Goal: Information Seeking & Learning: Check status

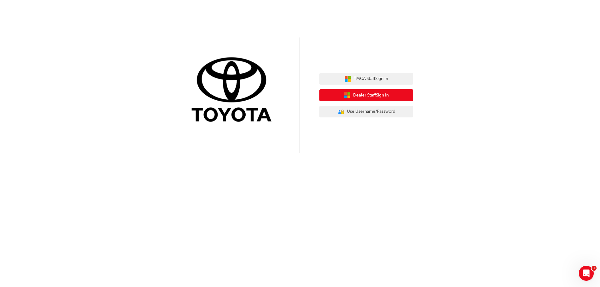
click at [376, 95] on span "Dealer Staff Sign In" at bounding box center [371, 95] width 36 height 7
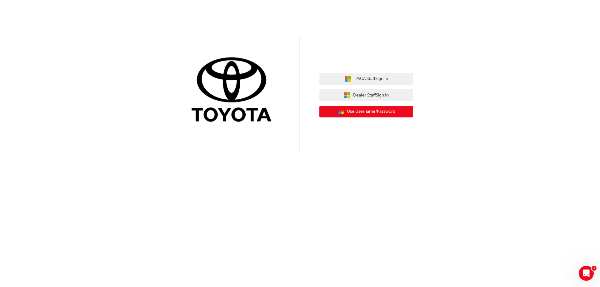
click at [385, 111] on span "Use Username/Password" at bounding box center [371, 111] width 48 height 7
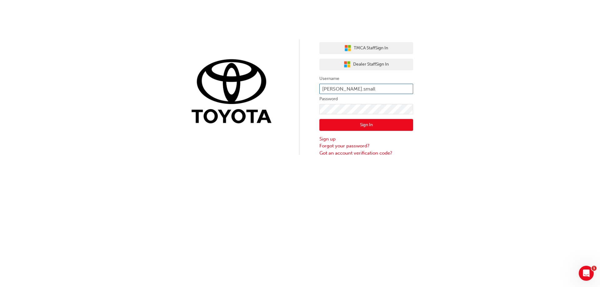
click at [376, 88] on input "mathew.small" at bounding box center [366, 89] width 94 height 11
type input "m"
type input "t"
type input "Toby.Lynch"
click at [549, 107] on div "TMCA Staff Sign In Dealer Staff Sign In Username Toby.Lynch Password Sign In Si…" at bounding box center [300, 78] width 600 height 157
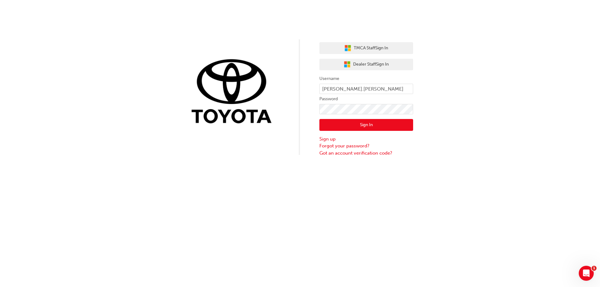
click at [363, 126] on button "Sign In" at bounding box center [366, 125] width 94 height 12
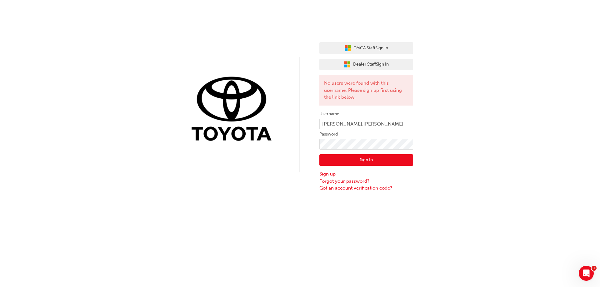
click at [349, 181] on link "Forgot your password?" at bounding box center [366, 181] width 94 height 7
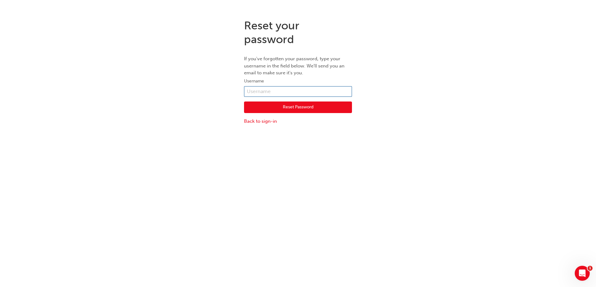
click at [268, 90] on input "text" at bounding box center [298, 91] width 108 height 11
type input "toby.lynch"
click at [290, 108] on button "Reset Password" at bounding box center [298, 108] width 108 height 12
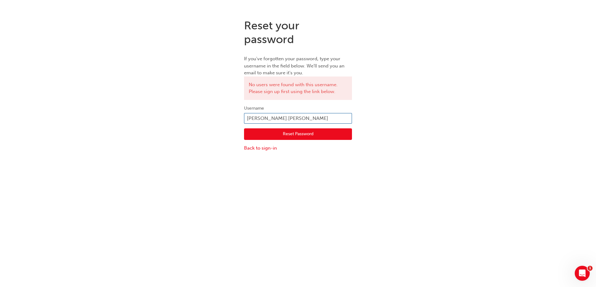
drag, startPoint x: 275, startPoint y: 118, endPoint x: 220, endPoint y: 116, distance: 55.7
click at [220, 116] on div "Reset your password If you've forgotten your password, type your username in th…" at bounding box center [298, 85] width 596 height 143
type input "Toby.Lynch"
click at [294, 136] on button "Reset Password" at bounding box center [298, 134] width 108 height 12
click at [294, 135] on button "Reset Password" at bounding box center [298, 134] width 108 height 12
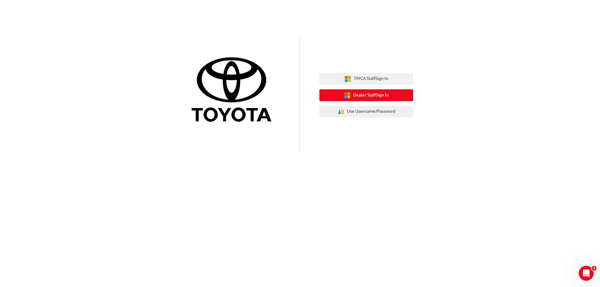
click at [377, 101] on button "Dealer Staff Sign In" at bounding box center [366, 95] width 94 height 12
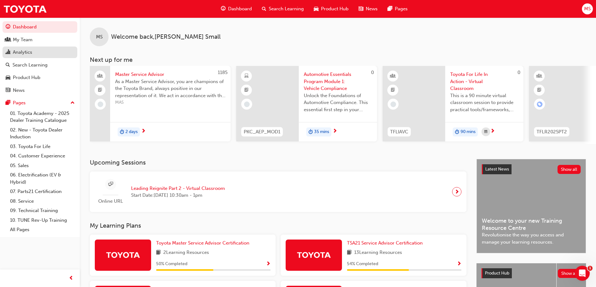
click at [28, 52] on div "Analytics" at bounding box center [22, 52] width 19 height 7
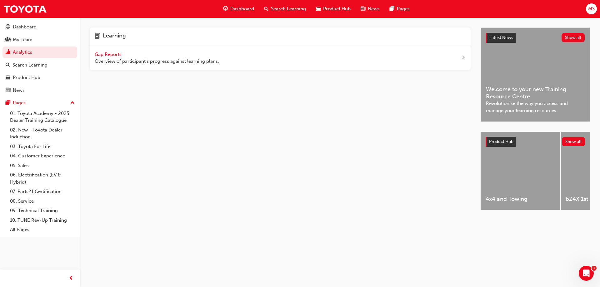
click at [119, 56] on span "Gap Reports" at bounding box center [109, 55] width 28 height 6
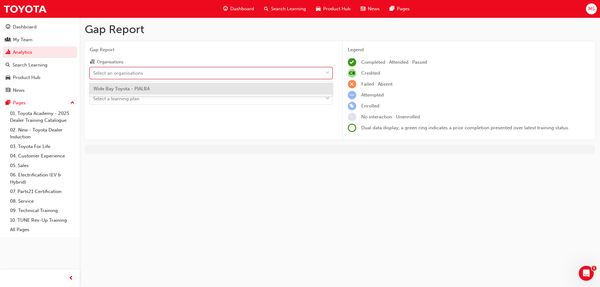
click at [184, 76] on div "Select an organisations" at bounding box center [206, 73] width 233 height 11
click at [94, 75] on input "Organisations option Wide Bay Toyota - PIALBA focused, 1 of 1. 1 result availab…" at bounding box center [93, 72] width 1 height 5
drag, startPoint x: 178, startPoint y: 93, endPoint x: 163, endPoint y: 96, distance: 15.4
click at [176, 92] on div "Wide Bay Toyota - PIALBA" at bounding box center [211, 89] width 243 height 12
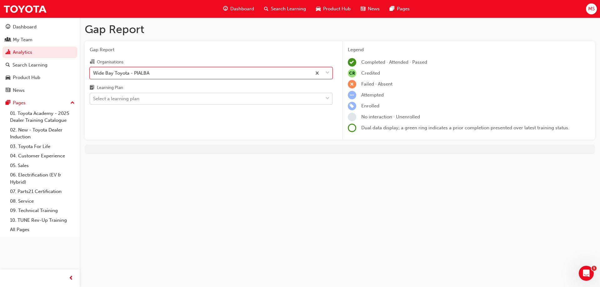
click at [134, 96] on div "Select a learning plan" at bounding box center [116, 98] width 46 height 7
click at [94, 96] on input "Learning Plan Select a learning plan" at bounding box center [93, 98] width 1 height 5
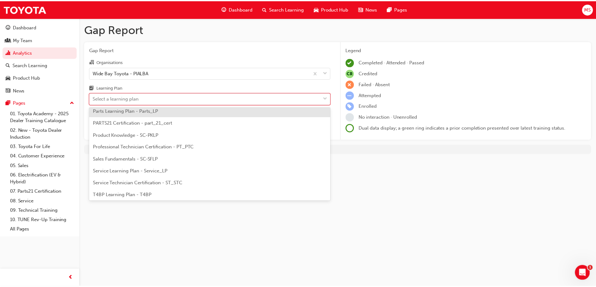
scroll to position [188, 0]
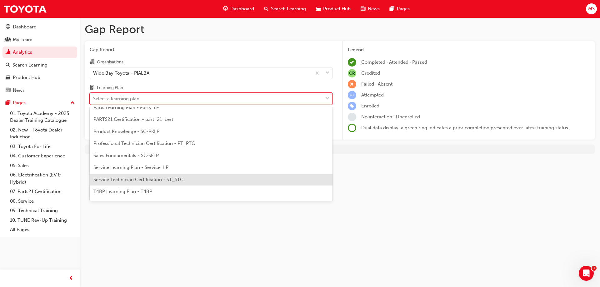
click at [148, 182] on span "Service Technician Certification - ST_STC" at bounding box center [138, 180] width 90 height 6
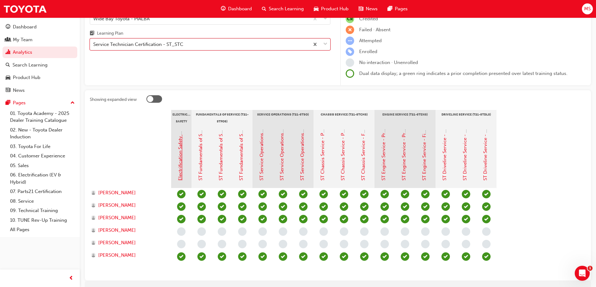
scroll to position [63, 0]
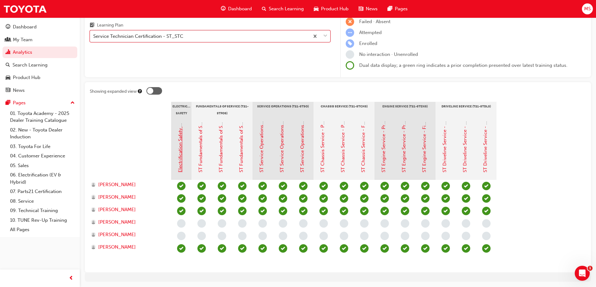
click at [180, 154] on link "Electrification Safety Module" at bounding box center [180, 142] width 6 height 62
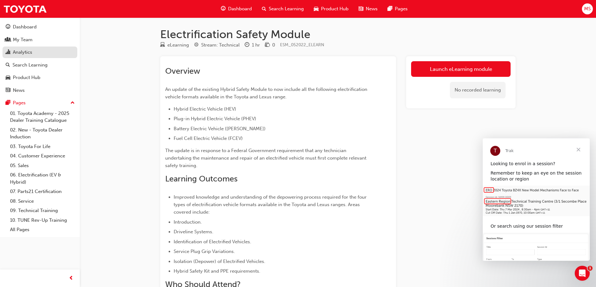
click at [29, 52] on div "Analytics" at bounding box center [22, 52] width 19 height 7
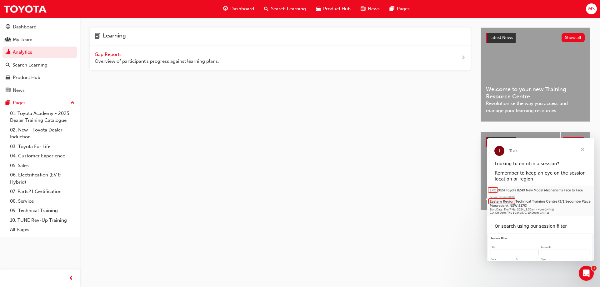
click at [116, 55] on span "Gap Reports" at bounding box center [109, 55] width 28 height 6
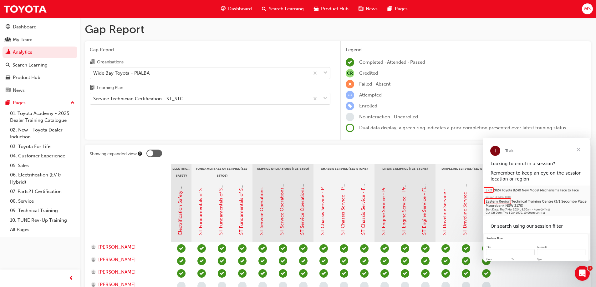
click at [578, 149] on span "Close" at bounding box center [578, 149] width 23 height 23
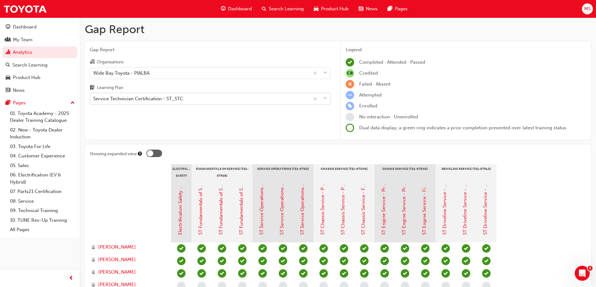
click at [176, 99] on div "Service Technician Certification - ST_STC" at bounding box center [138, 98] width 90 height 7
click at [94, 99] on input "Learning Plan Service Technician Certification - ST_STC" at bounding box center [93, 98] width 1 height 5
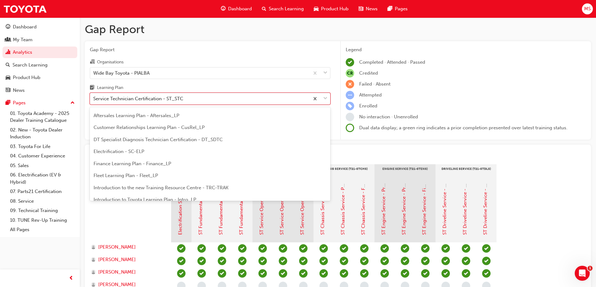
scroll to position [51, 0]
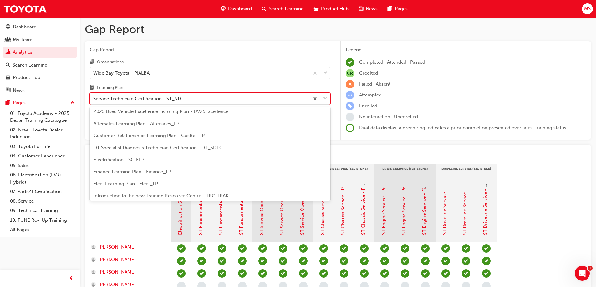
click at [149, 150] on span "DT Specialist Diagnosis Technician Certification - DT_SDTC" at bounding box center [157, 148] width 129 height 6
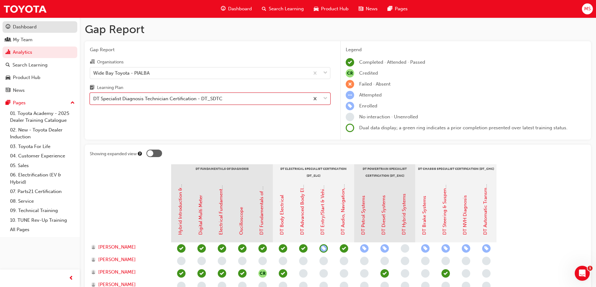
click at [26, 30] on div "Dashboard" at bounding box center [25, 26] width 24 height 7
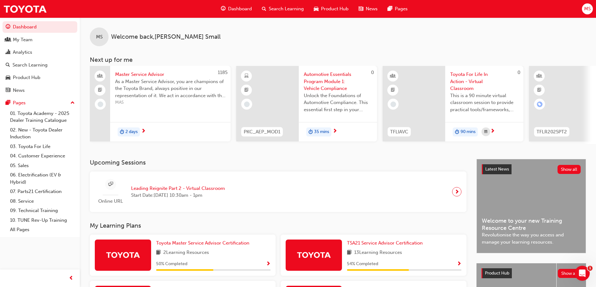
click at [582, 272] on icon "Open Intercom Messenger" at bounding box center [582, 273] width 4 height 5
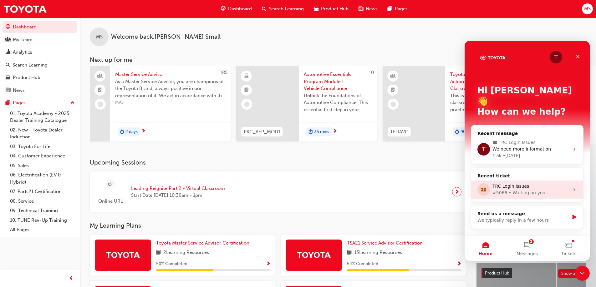
click at [541, 183] on div "TRC Login Issues" at bounding box center [530, 186] width 77 height 7
